Goal: Find contact information: Find contact information

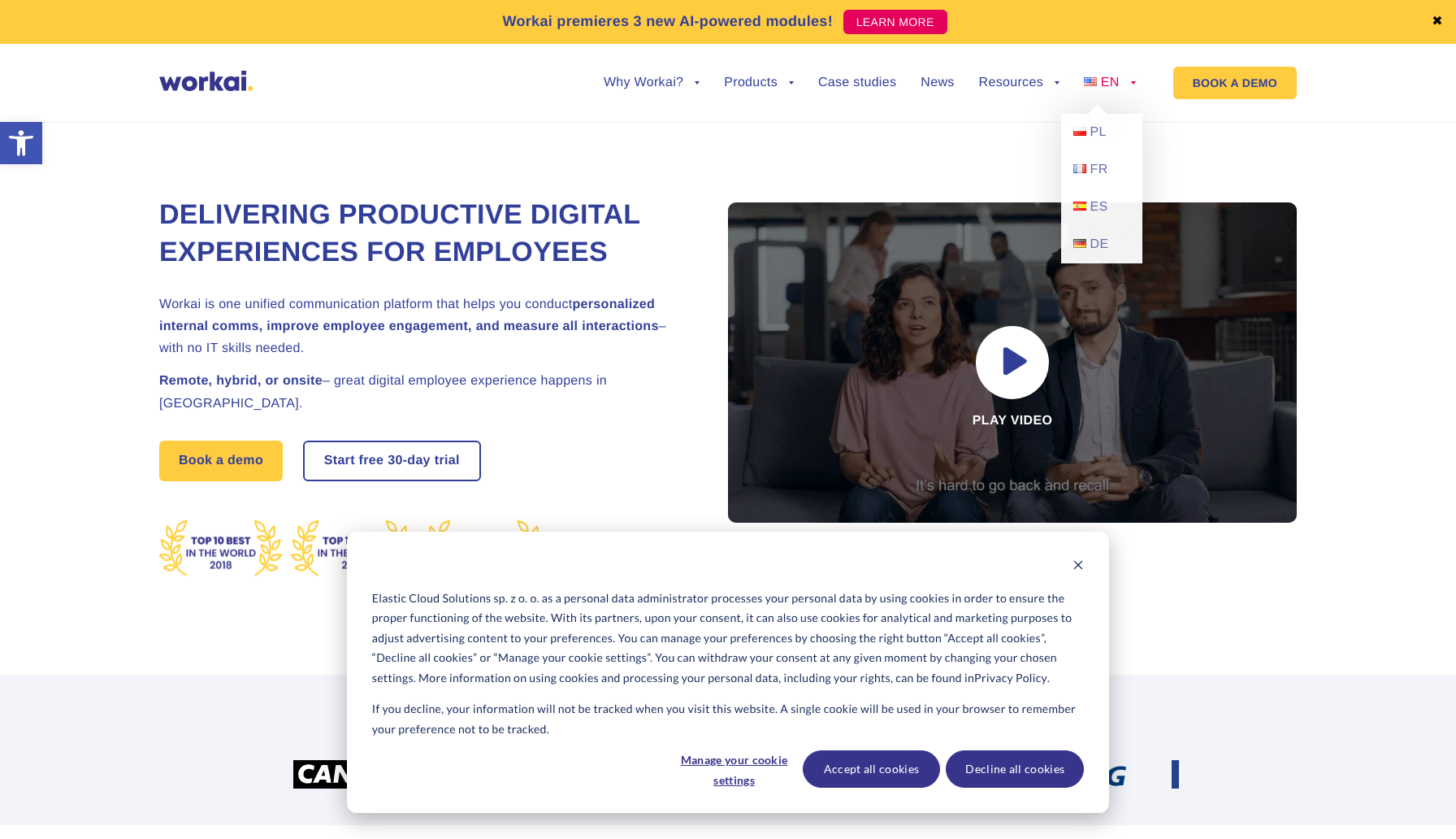
click at [1132, 82] on link "EN" at bounding box center [1109, 83] width 52 height 13
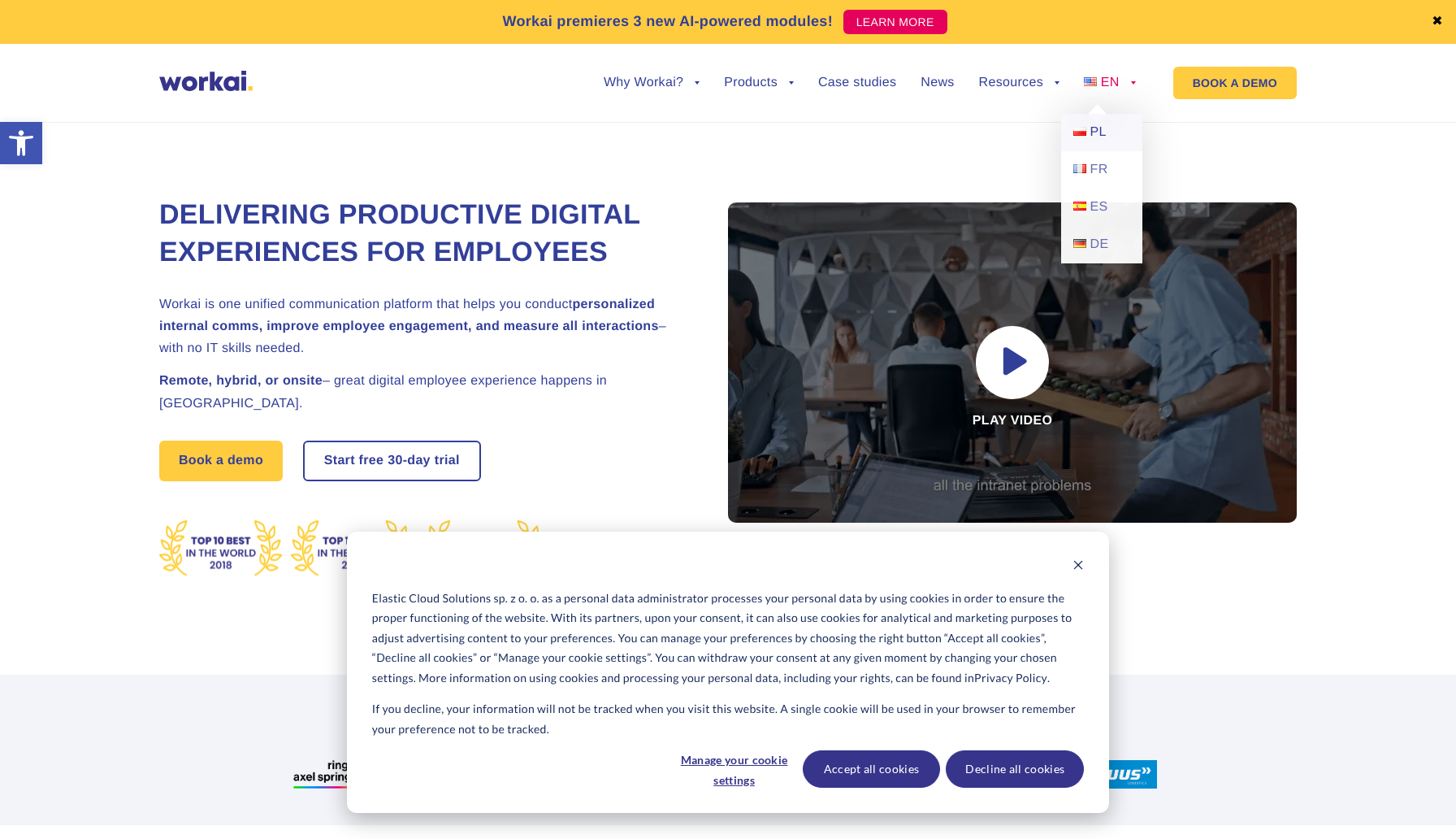
click at [1087, 132] on link "PL" at bounding box center [1102, 132] width 82 height 37
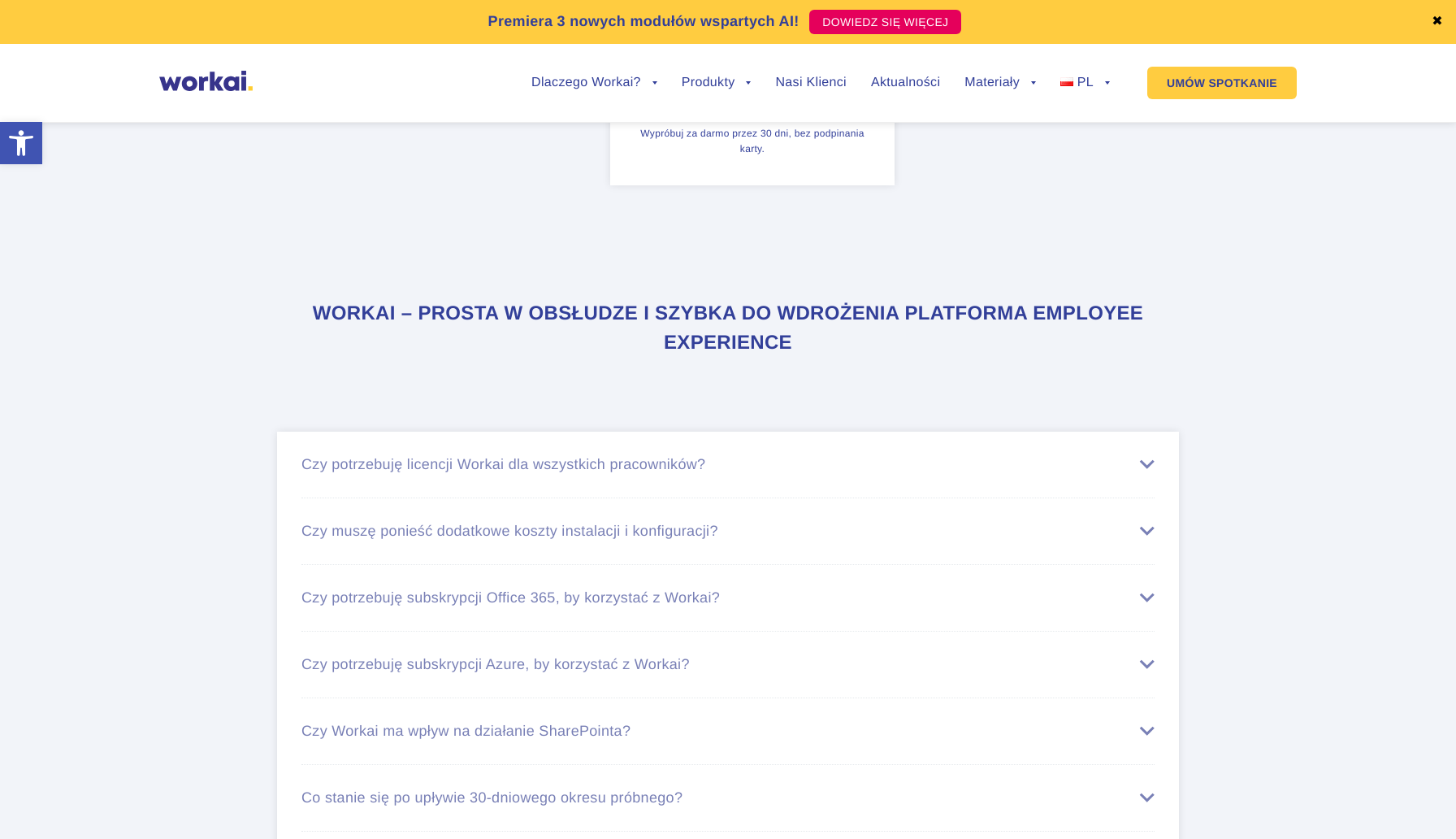
scroll to position [10093, 0]
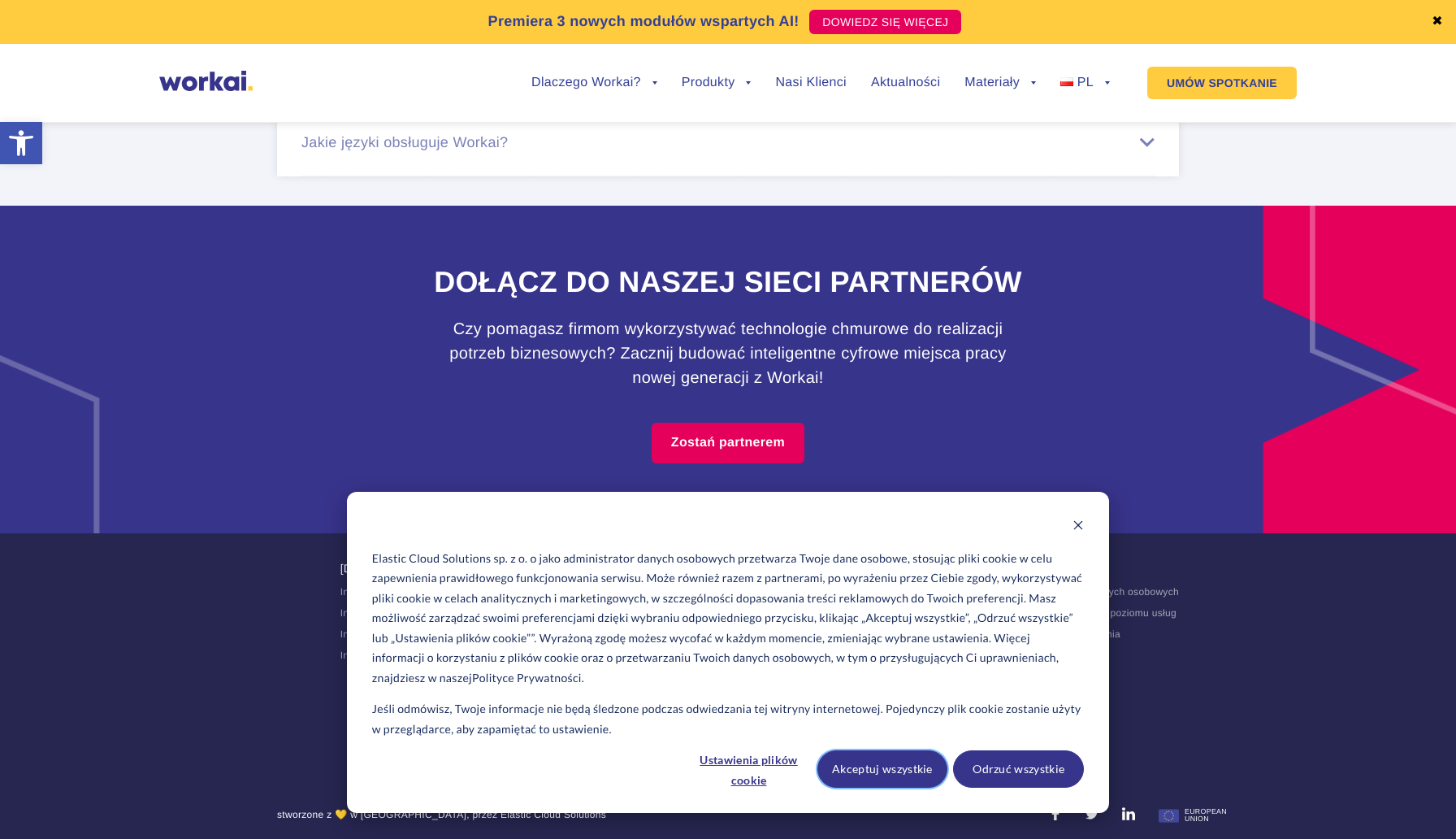
click at [929, 765] on button "Akceptuj wszystkie" at bounding box center [882, 768] width 131 height 37
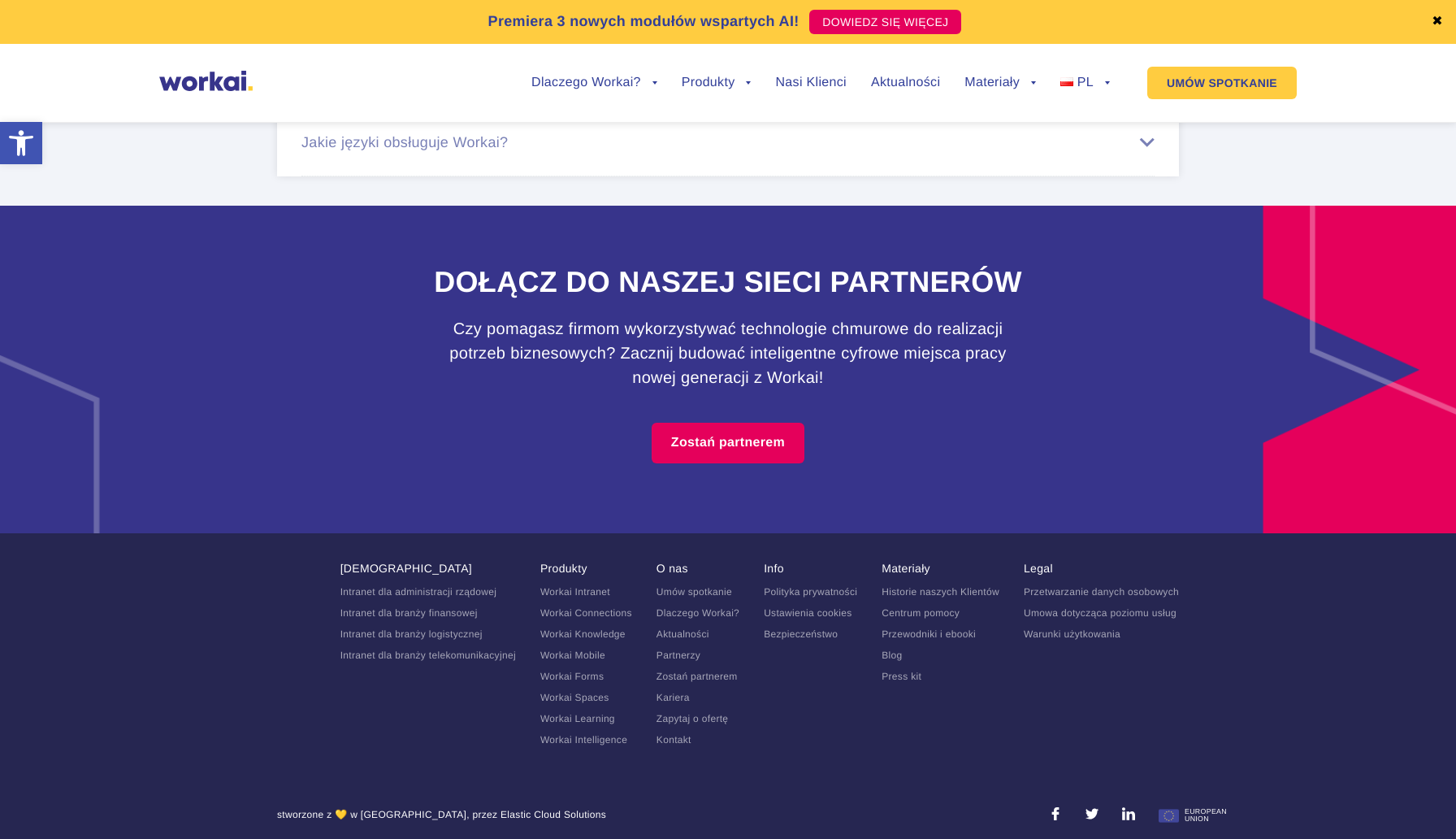
click at [1128, 808] on link at bounding box center [1128, 814] width 13 height 14
click at [1156, 83] on link "UMÓW SPOTKANIE" at bounding box center [1222, 83] width 150 height 33
click at [8, 151] on icon "Narzędzia ułatwień dostępu" at bounding box center [21, 143] width 26 height 26
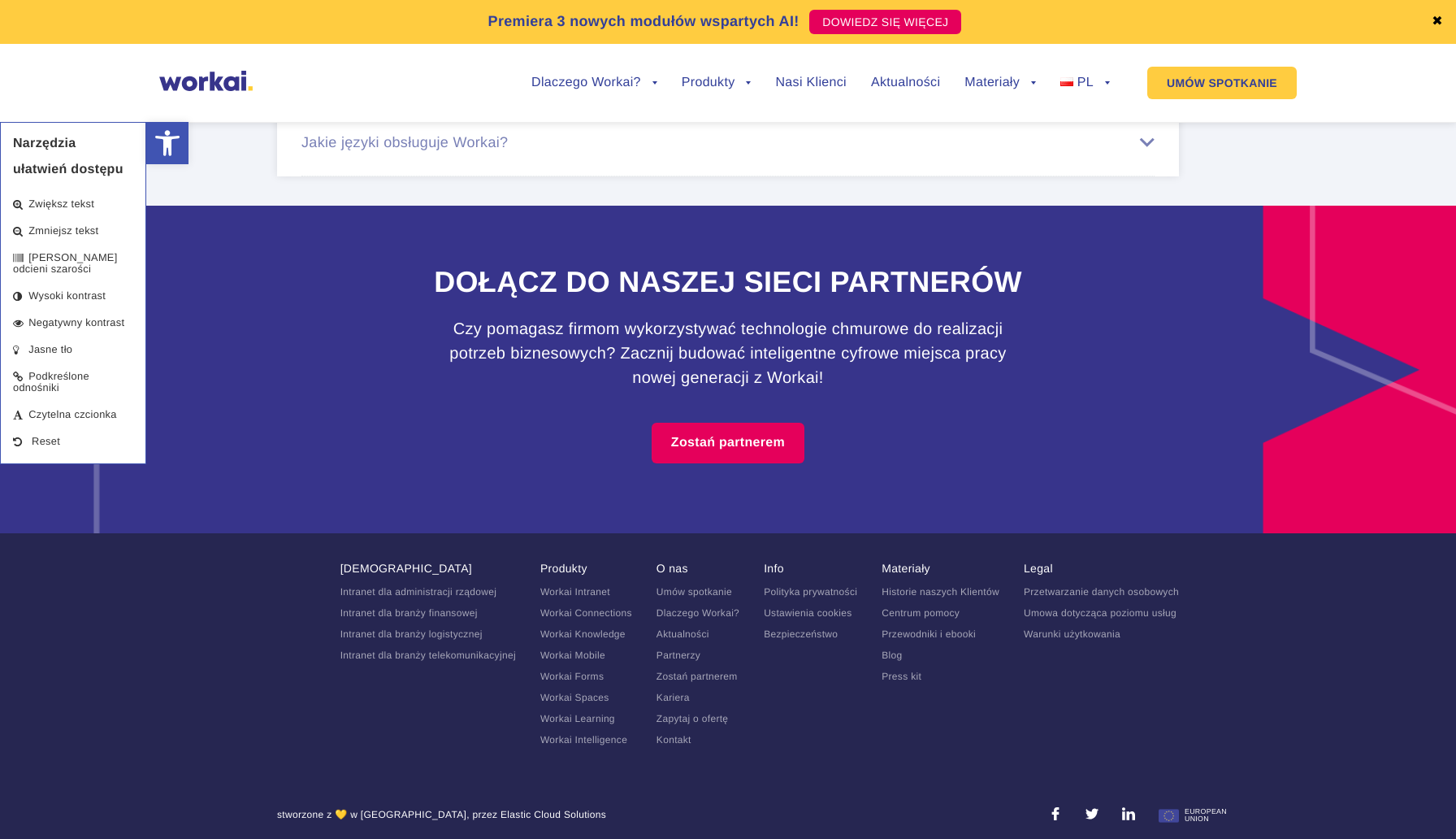
click at [698, 776] on footer "Branże Intranet dla administracji rządowej Intranet dla branży finansowej Intra…" at bounding box center [728, 691] width 1456 height 316
click at [681, 734] on link "Kontakt" at bounding box center [674, 739] width 34 height 12
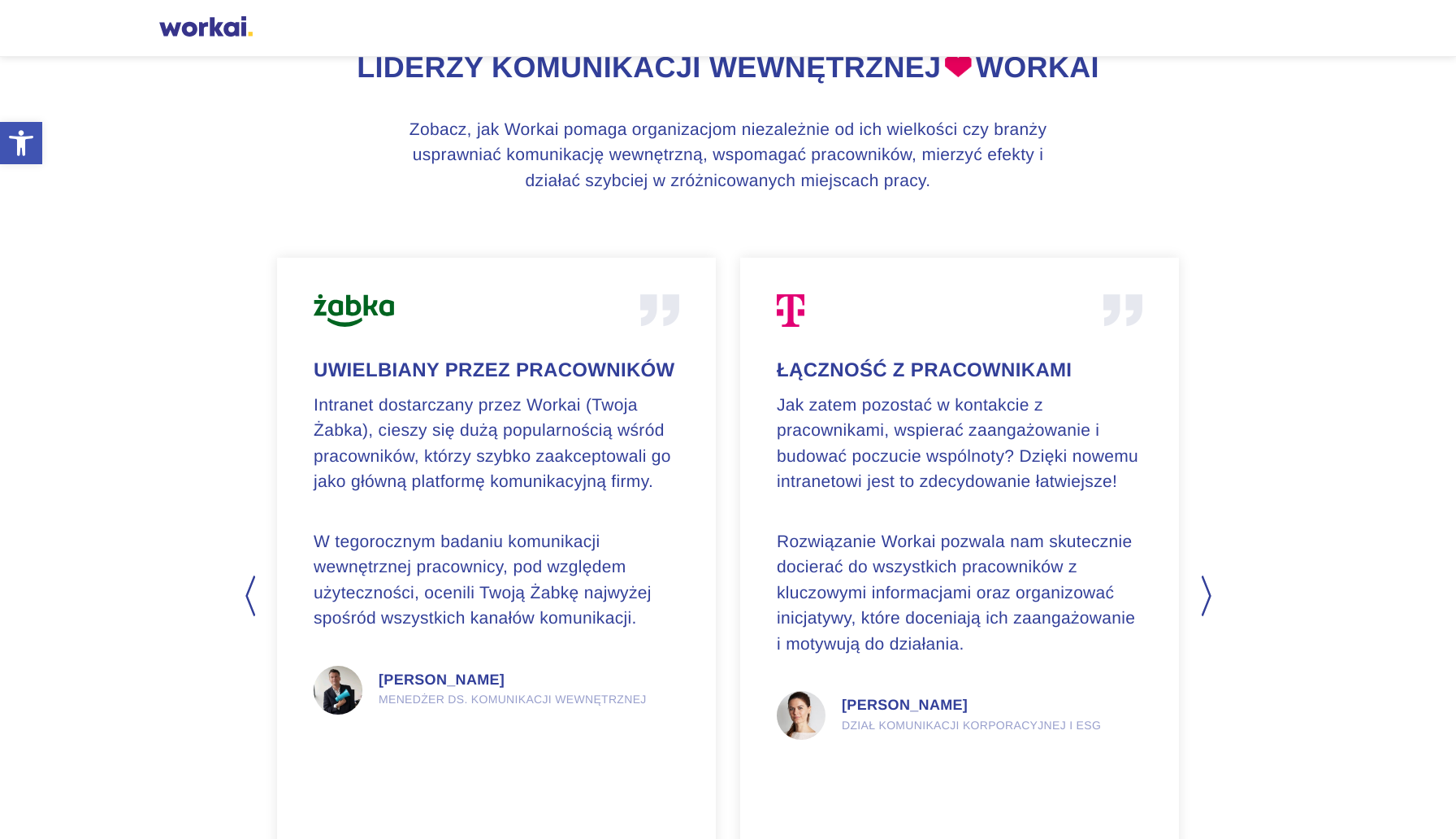
scroll to position [4269, 0]
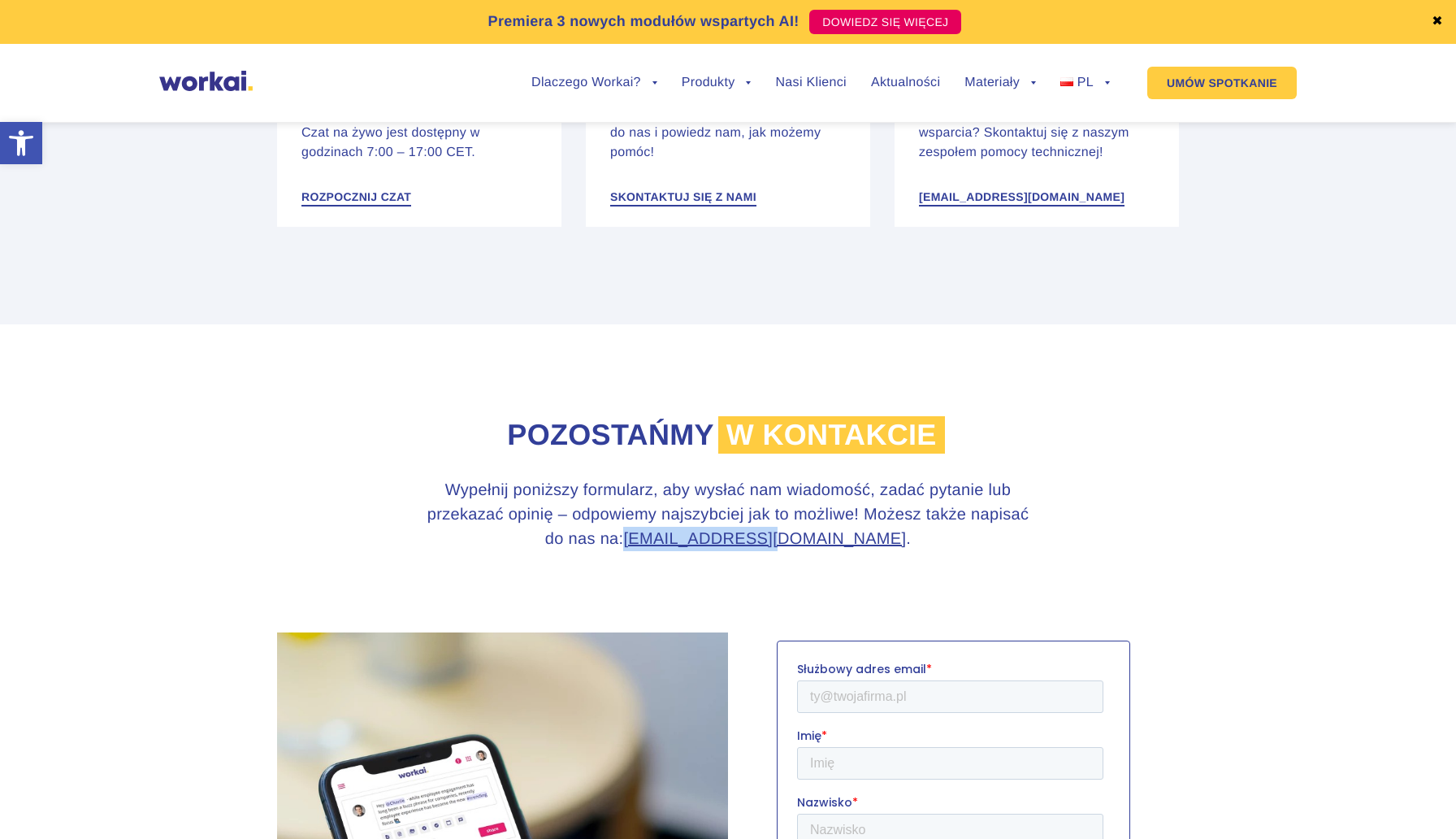
scroll to position [482, 0]
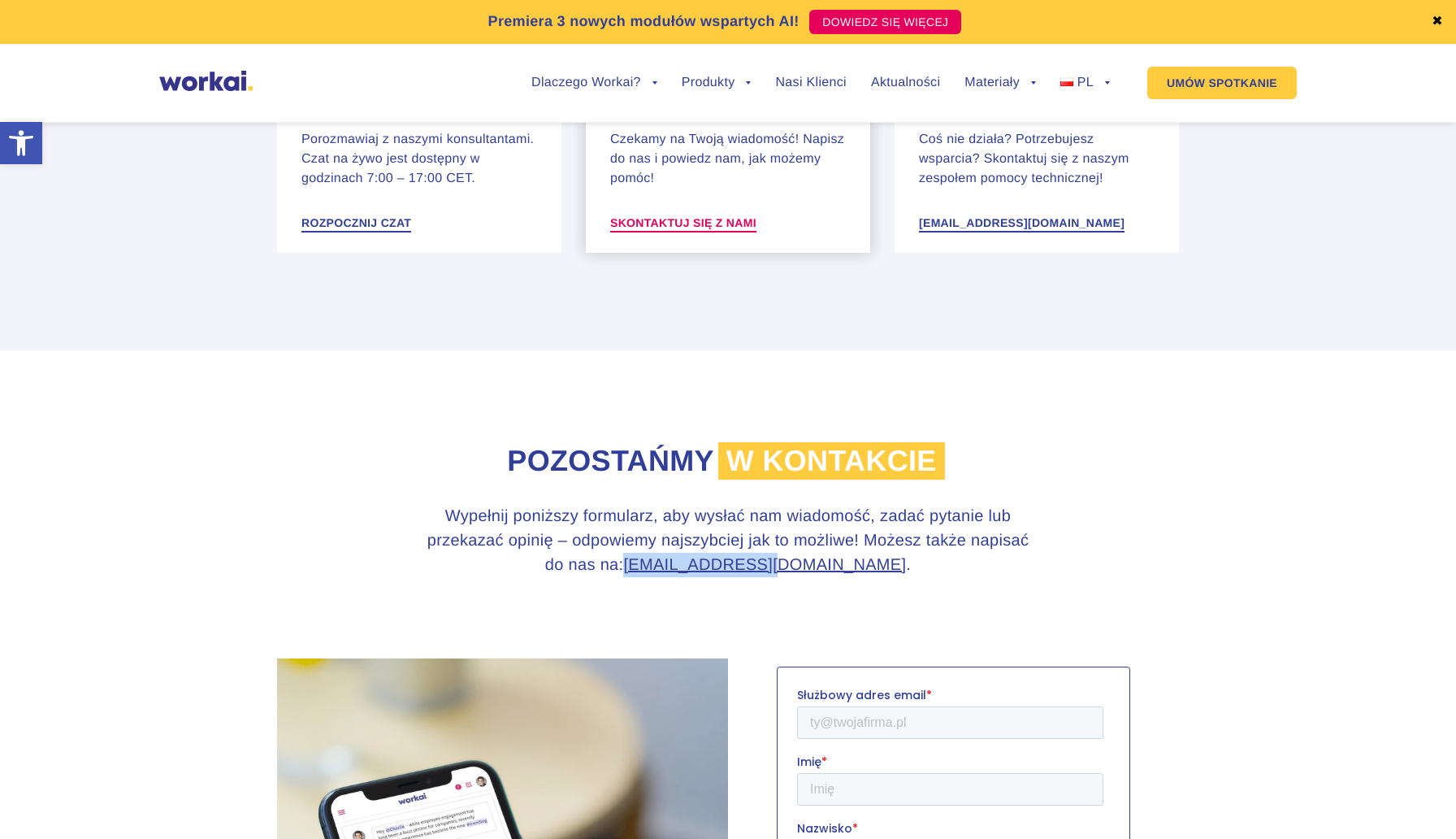
click at [699, 225] on span "Skontaktuj się z nami" at bounding box center [683, 222] width 146 height 12
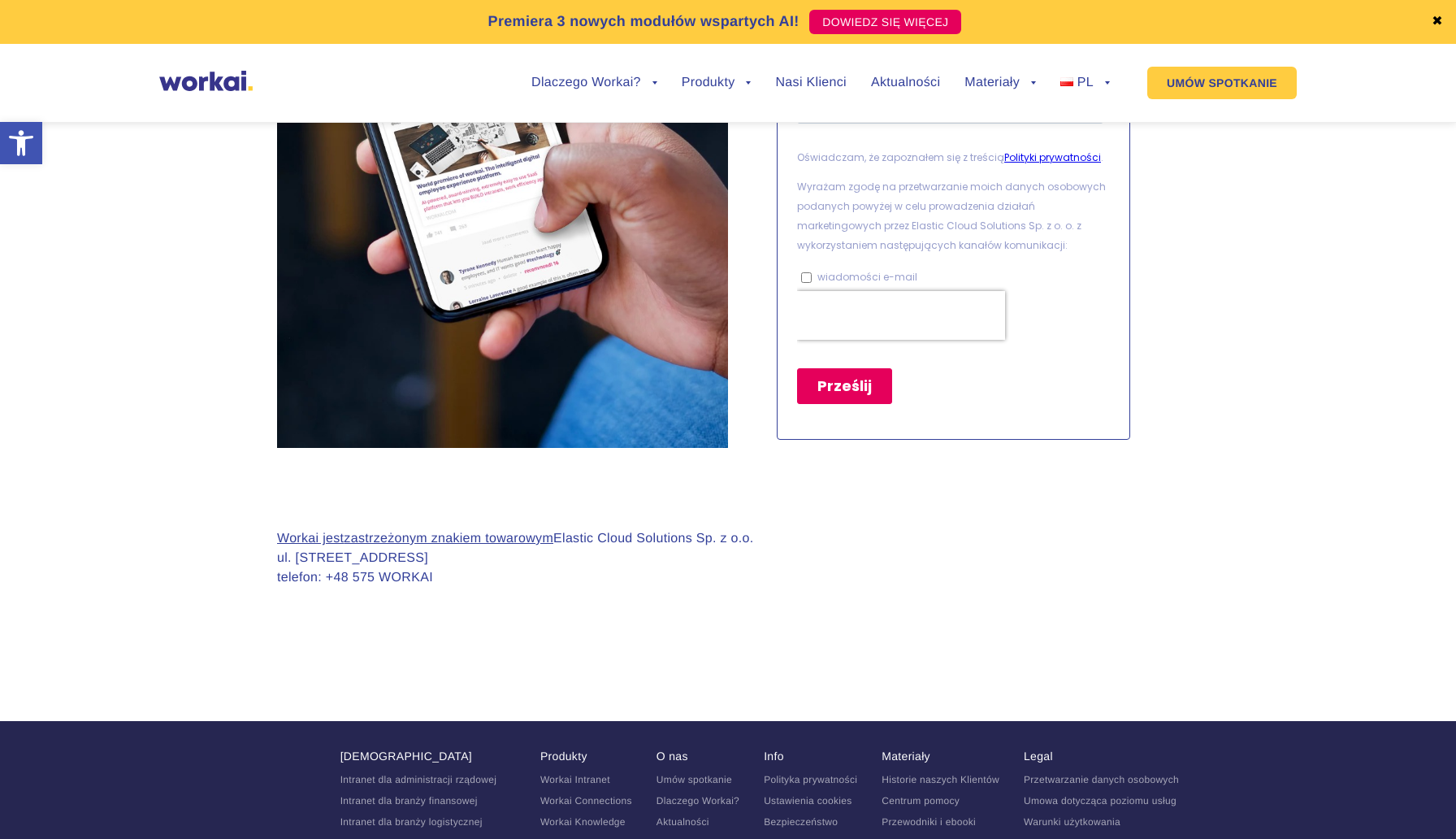
scroll to position [1378, 0]
